Goal: Task Accomplishment & Management: Complete application form

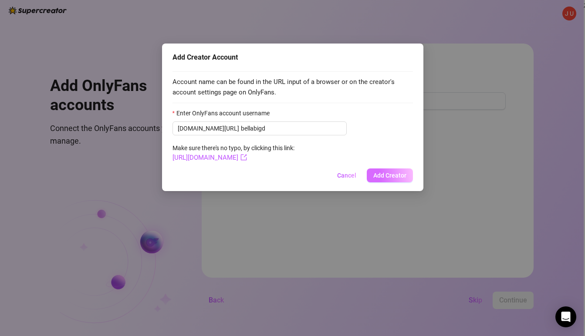
type input "bellabigd"
click at [379, 173] on span "Add Creator" at bounding box center [389, 175] width 33 height 7
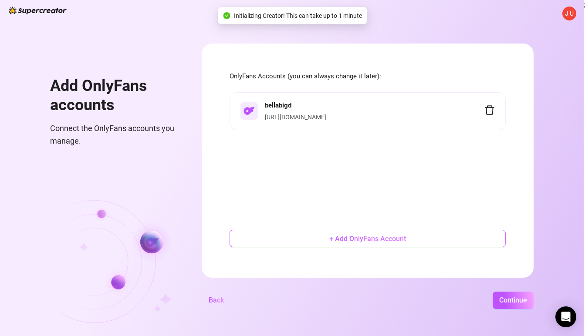
click at [364, 239] on span "+ Add OnlyFans Account" at bounding box center [367, 239] width 77 height 8
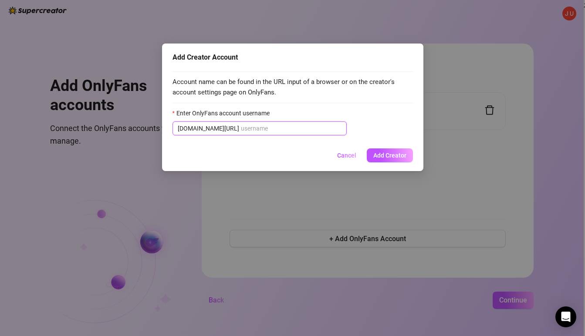
paste input "jade_madz"
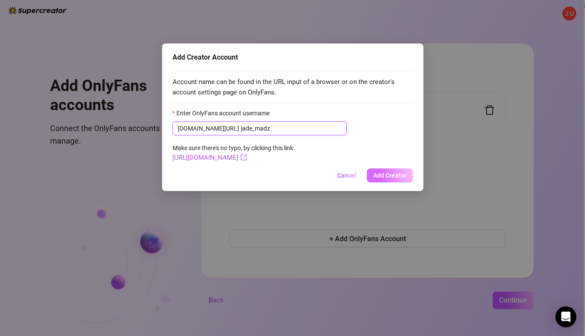
type input "jade_madz"
click at [379, 170] on button "Add Creator" at bounding box center [390, 176] width 46 height 14
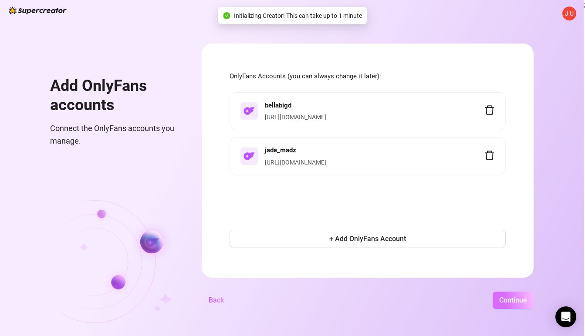
click at [510, 299] on span "Continue" at bounding box center [513, 300] width 28 height 8
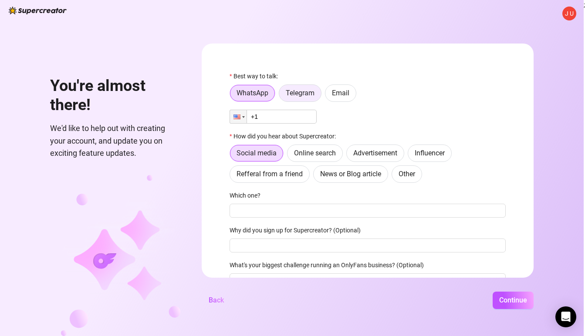
click at [303, 93] on span "Telegram" at bounding box center [300, 93] width 29 height 8
click at [281, 95] on input "Telegram" at bounding box center [281, 95] width 0 height 0
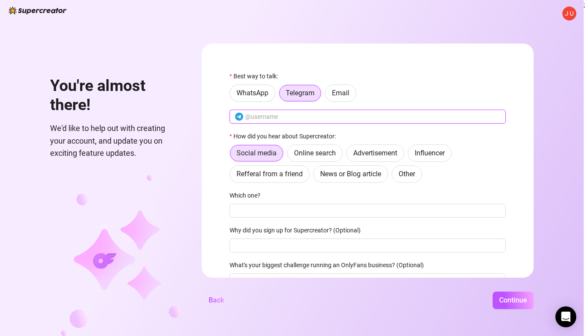
click at [292, 112] on input "text" at bounding box center [372, 117] width 255 height 10
type input "juliakleinedler"
click at [288, 174] on span "Refferal from a friend" at bounding box center [270, 174] width 66 height 8
click at [232, 176] on input "Refferal from a friend" at bounding box center [232, 176] width 0 height 0
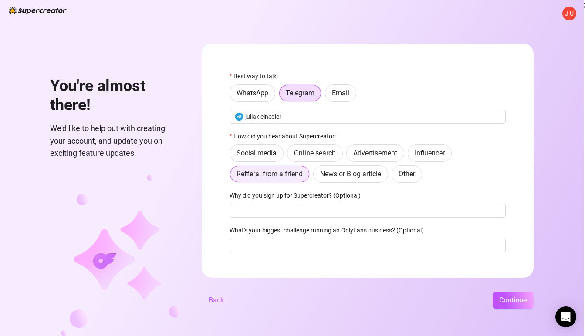
scroll to position [11, 0]
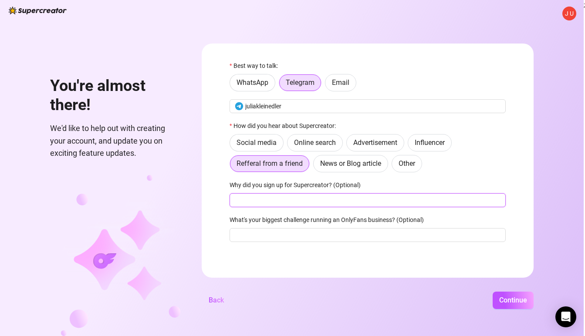
click at [291, 202] on input "Why did you sign up for Supercreator? (Optional)" at bounding box center [368, 200] width 276 height 14
type input "Looking for a new CRM"
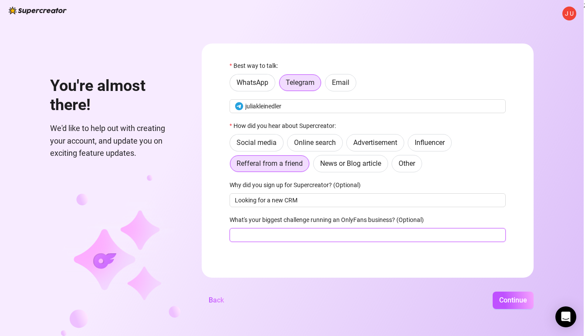
click at [298, 232] on input "What's your biggest challenge running an OnlyFans business? (Optional)" at bounding box center [368, 235] width 276 height 14
type input "Chatting"
click at [517, 298] on span "Continue" at bounding box center [513, 300] width 28 height 8
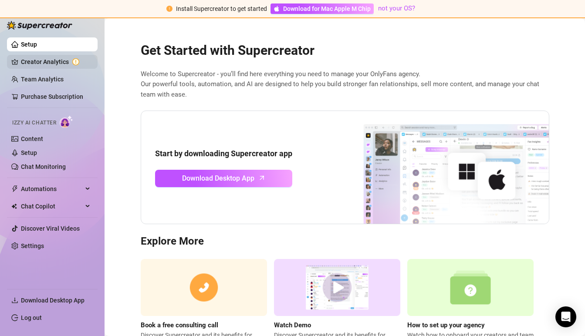
click at [56, 63] on link "Creator Analytics" at bounding box center [56, 62] width 70 height 14
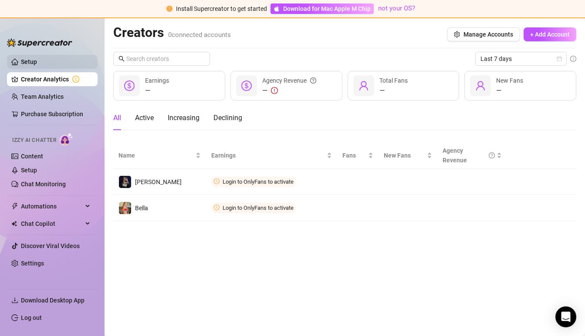
click at [27, 61] on link "Setup" at bounding box center [29, 61] width 16 height 7
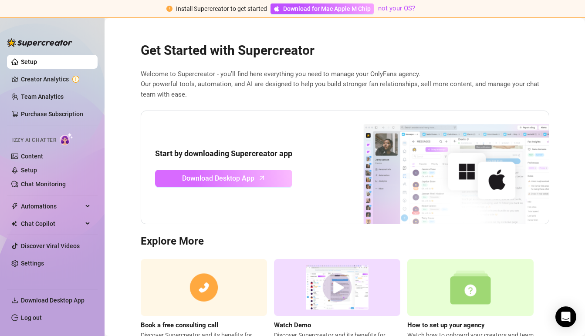
click at [240, 180] on span "Download Desktop App" at bounding box center [218, 178] width 72 height 11
